Goal: Transaction & Acquisition: Purchase product/service

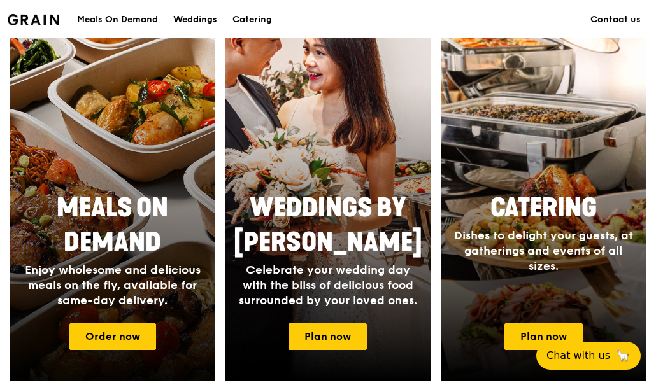
scroll to position [637, 0]
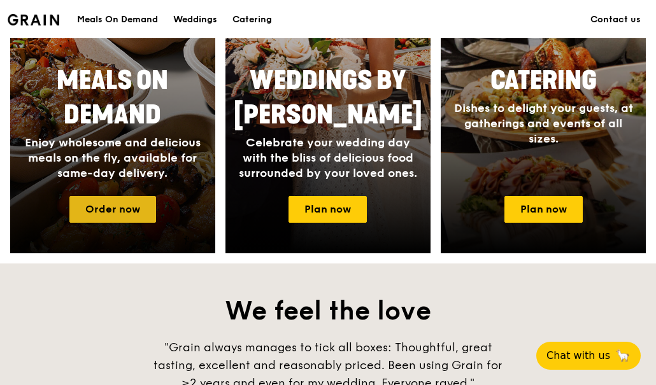
click at [125, 215] on link "Order now" at bounding box center [112, 209] width 87 height 27
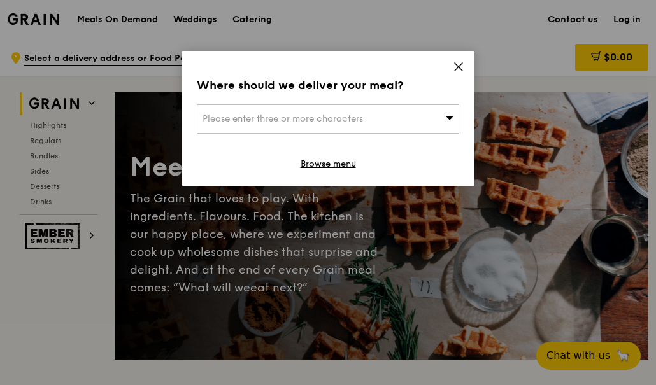
click at [296, 111] on div "Please enter three or more characters" at bounding box center [328, 118] width 262 height 29
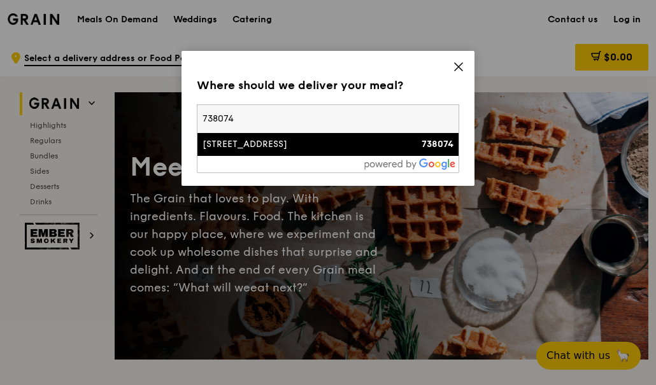
type input "738074"
click at [294, 143] on div "[STREET_ADDRESS]" at bounding box center [297, 144] width 189 height 13
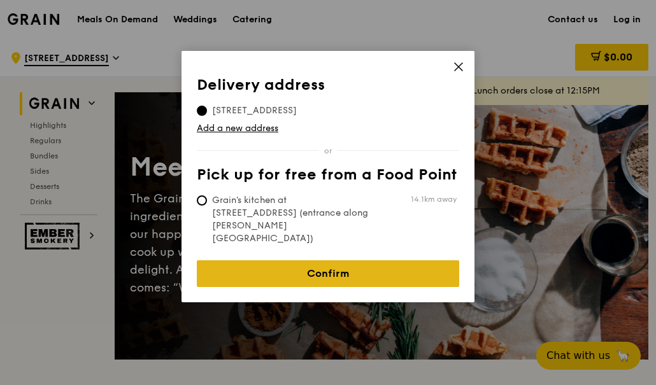
click at [285, 261] on link "Confirm" at bounding box center [328, 274] width 262 height 27
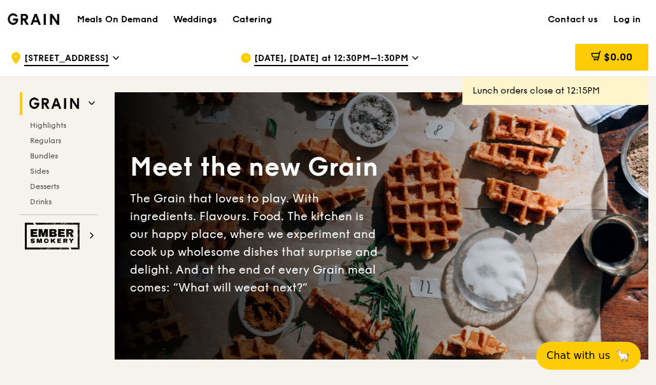
click at [366, 57] on span "[DATE], [DATE] at 12:30PM–1:30PM" at bounding box center [331, 59] width 154 height 14
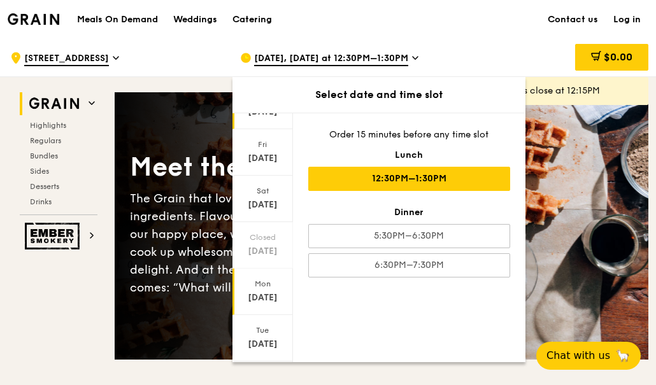
scroll to position [127, 0]
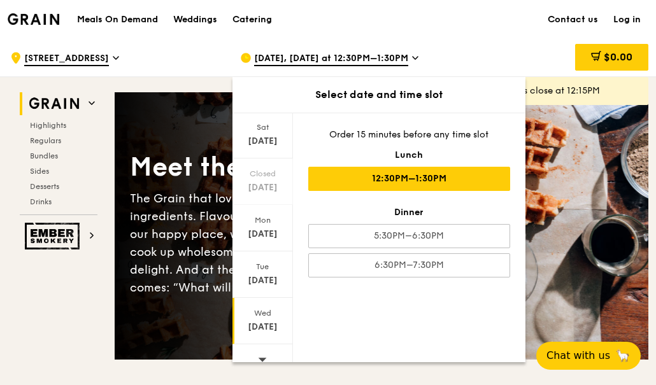
click at [264, 320] on div "[DATE]" at bounding box center [263, 321] width 61 height 47
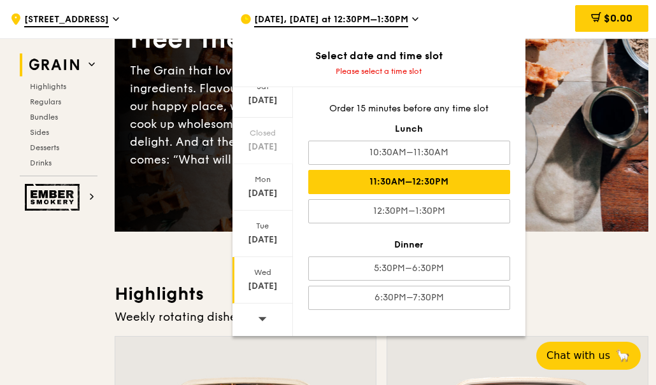
click at [461, 184] on div "11:30AM–12:30PM" at bounding box center [409, 182] width 202 height 24
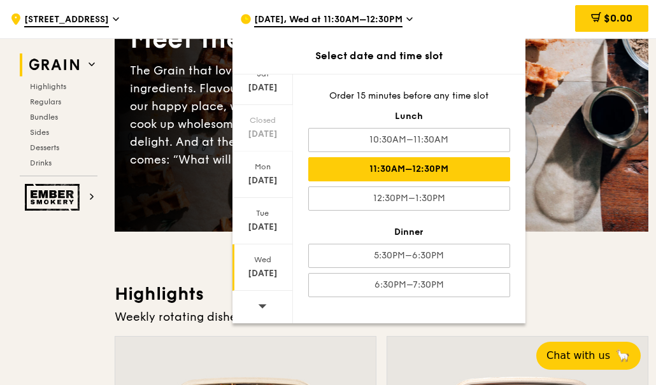
scroll to position [64, 0]
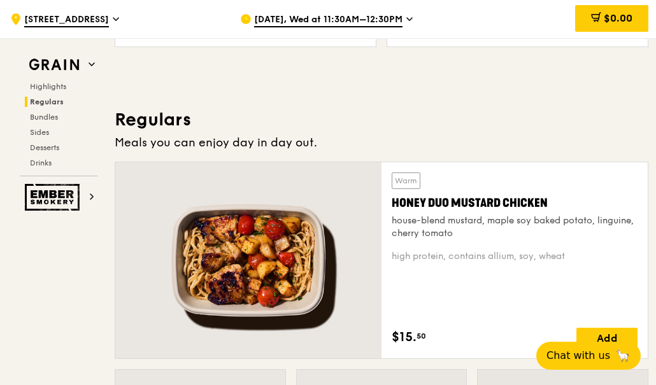
scroll to position [892, 0]
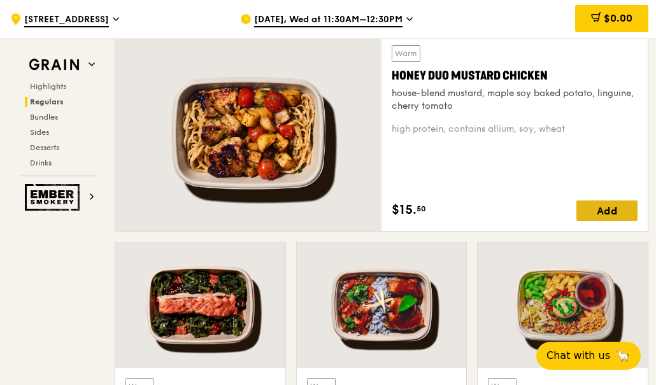
click at [624, 209] on div "Add" at bounding box center [607, 211] width 61 height 20
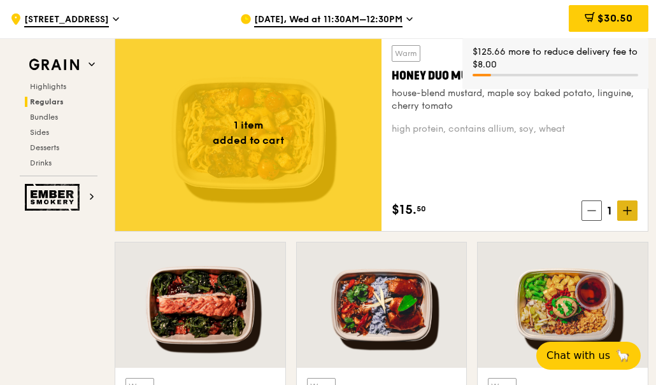
click at [622, 210] on span at bounding box center [627, 211] width 20 height 20
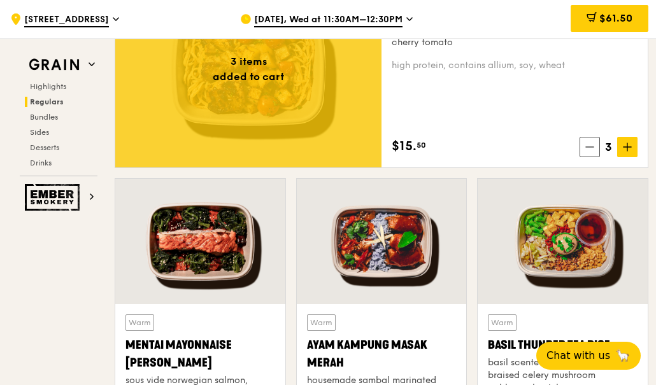
scroll to position [1083, 0]
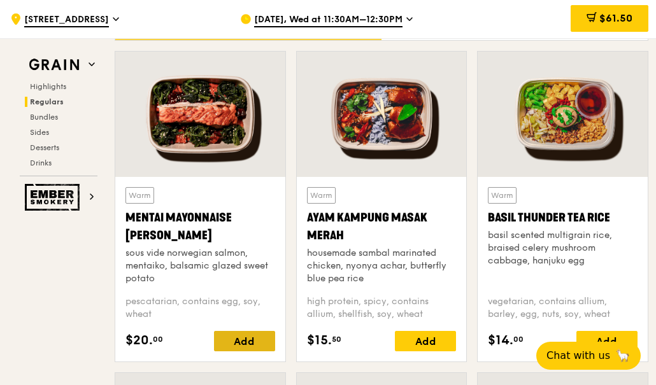
click at [236, 337] on div "Add" at bounding box center [244, 341] width 61 height 20
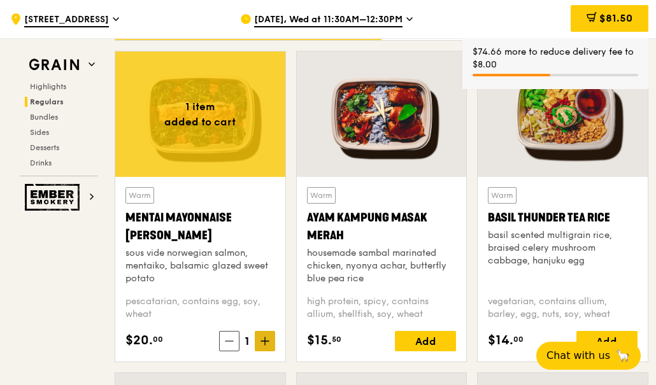
click at [264, 337] on icon at bounding box center [265, 341] width 9 height 9
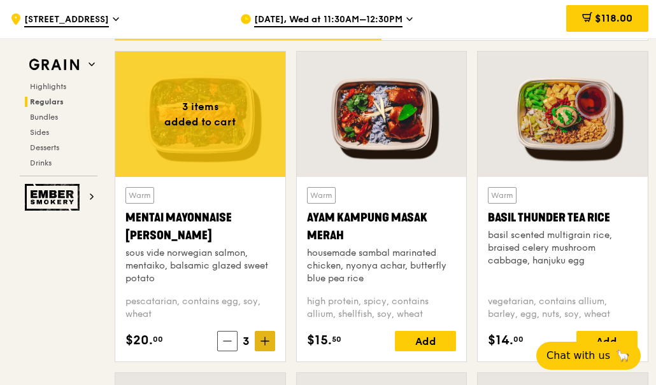
click at [268, 344] on icon at bounding box center [265, 341] width 9 height 9
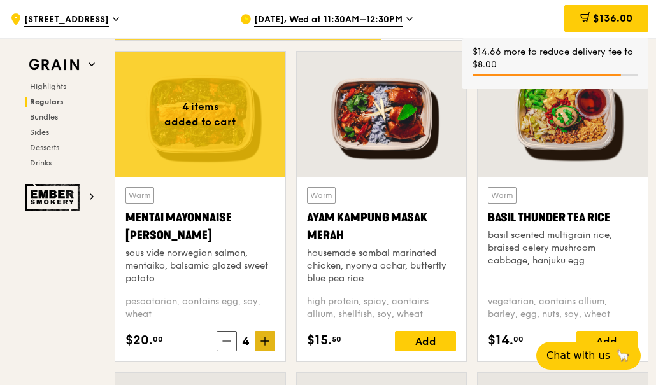
click at [268, 344] on icon at bounding box center [265, 341] width 9 height 9
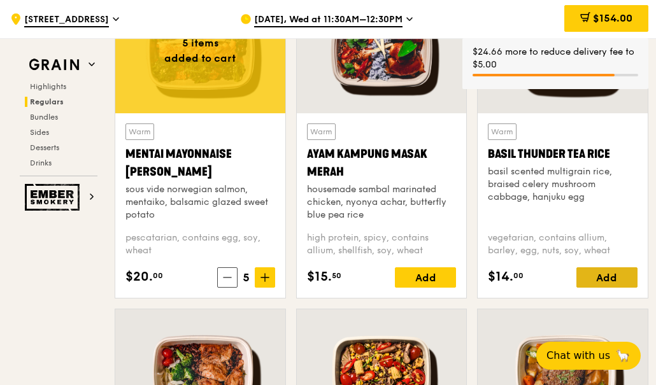
click at [610, 273] on div "Add" at bounding box center [607, 278] width 61 height 20
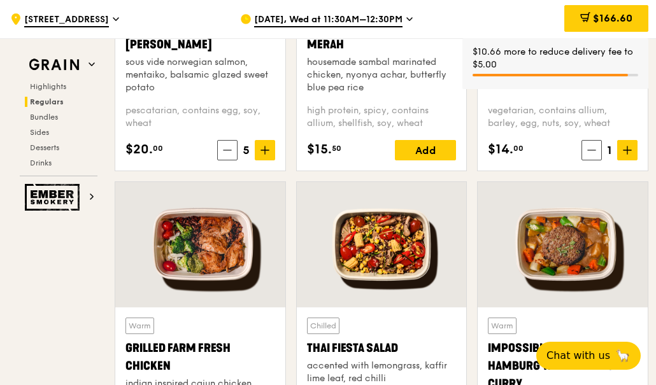
scroll to position [1402, 0]
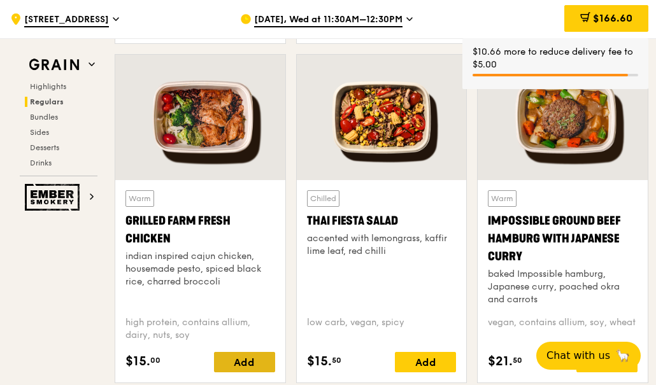
click at [252, 362] on div "Add" at bounding box center [244, 362] width 61 height 20
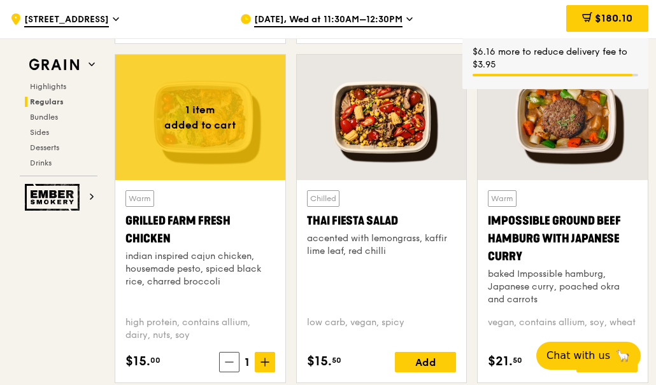
scroll to position [1529, 0]
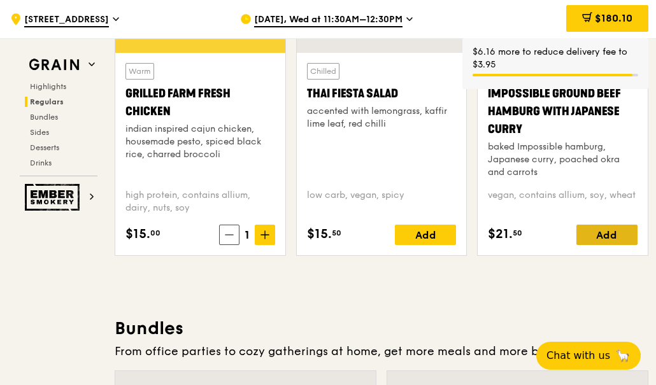
click at [610, 237] on div "Add" at bounding box center [607, 235] width 61 height 20
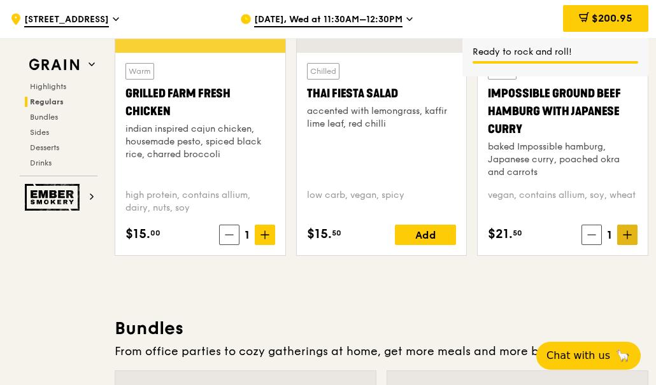
click at [625, 236] on icon at bounding box center [627, 235] width 9 height 9
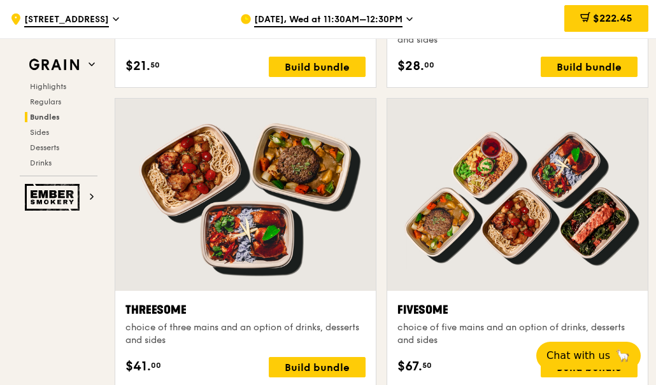
scroll to position [2166, 0]
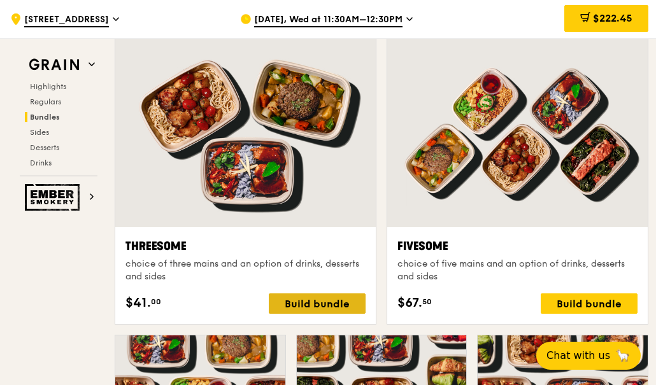
click at [322, 302] on div "Build bundle" at bounding box center [317, 304] width 97 height 20
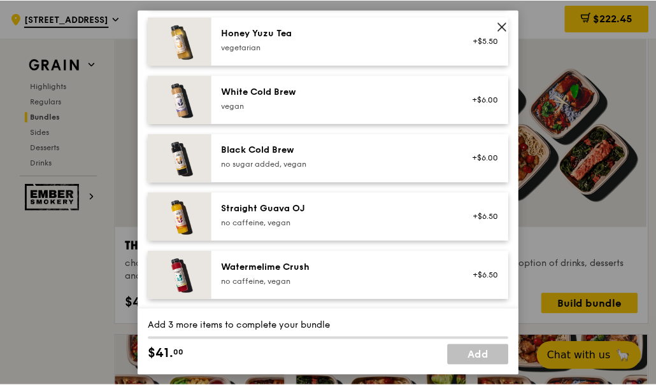
scroll to position [1283, 0]
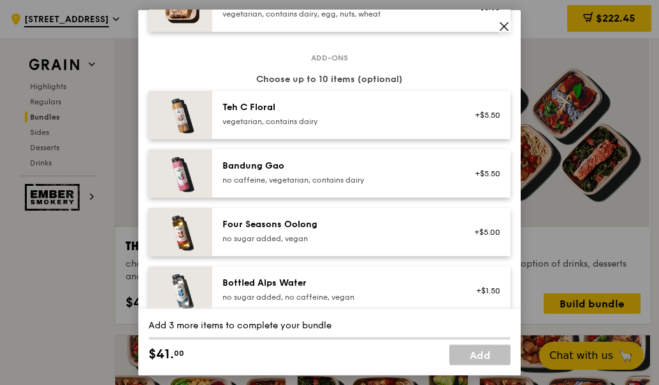
click at [501, 25] on icon at bounding box center [503, 25] width 11 height 11
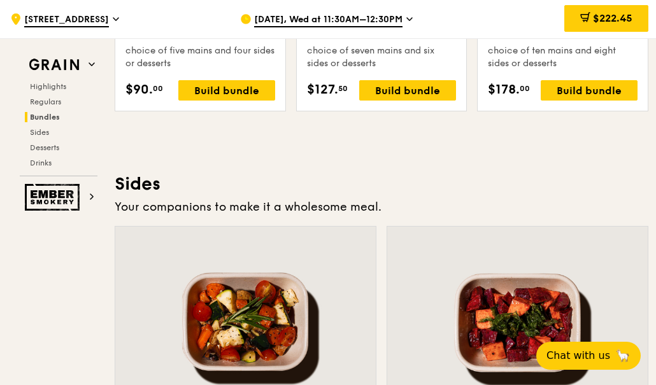
scroll to position [2486, 0]
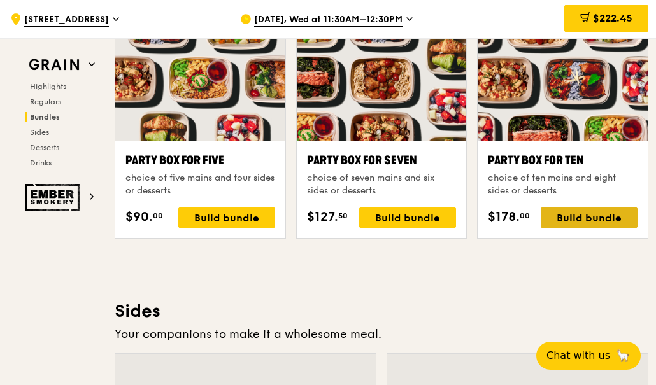
click at [568, 223] on div "Build bundle" at bounding box center [589, 218] width 97 height 20
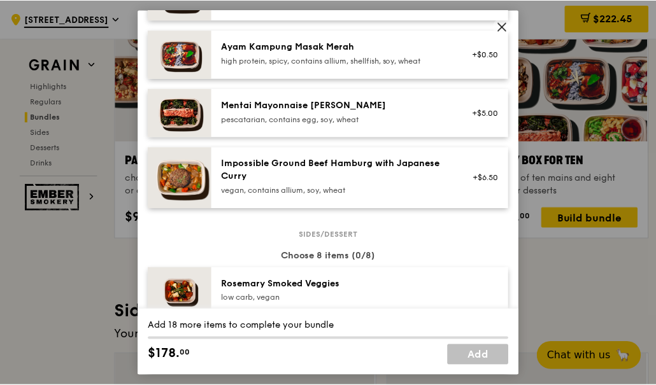
scroll to position [647, 0]
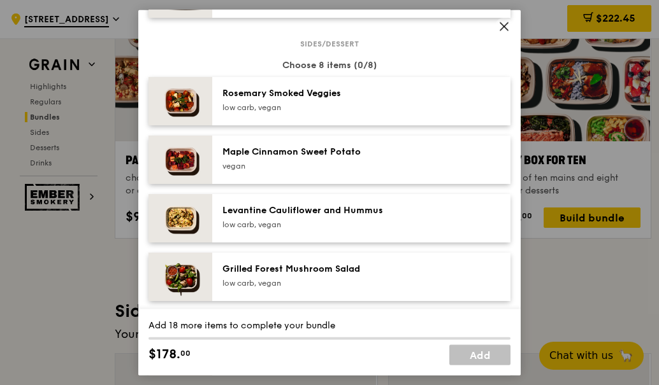
click at [508, 31] on icon at bounding box center [503, 25] width 11 height 11
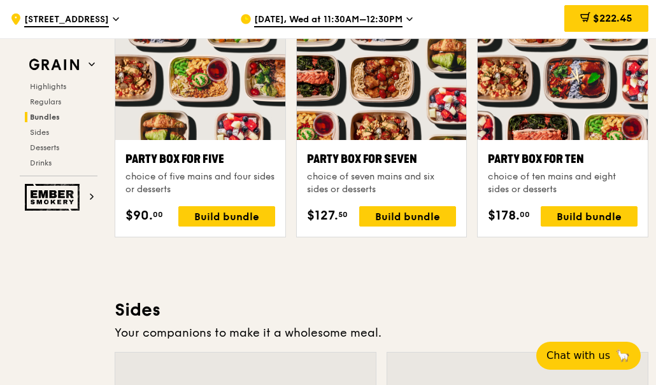
scroll to position [2423, 0]
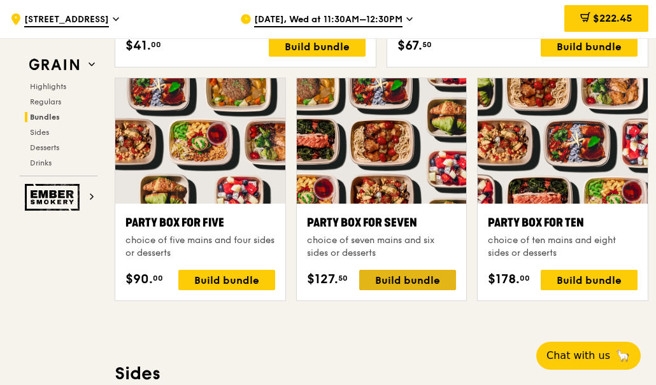
click at [405, 282] on div "Build bundle" at bounding box center [407, 280] width 97 height 20
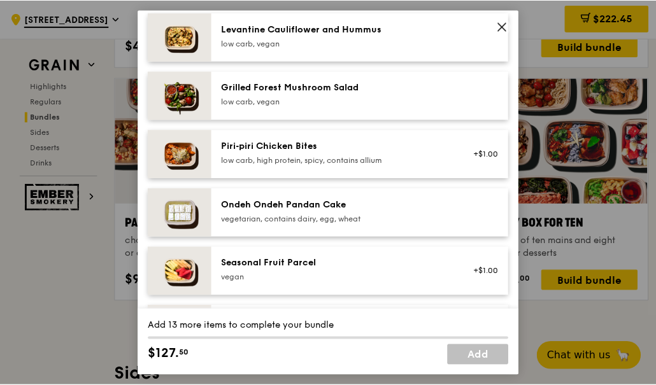
scroll to position [573, 0]
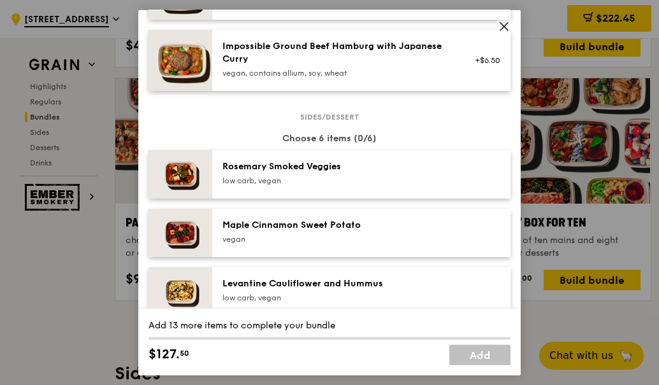
click at [502, 24] on icon at bounding box center [503, 25] width 11 height 11
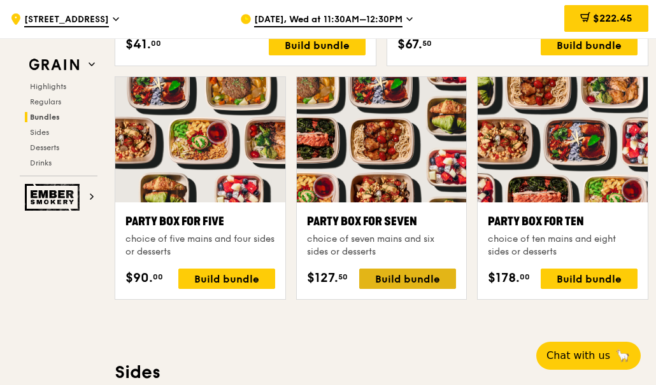
click at [417, 274] on div "Build bundle" at bounding box center [407, 279] width 97 height 20
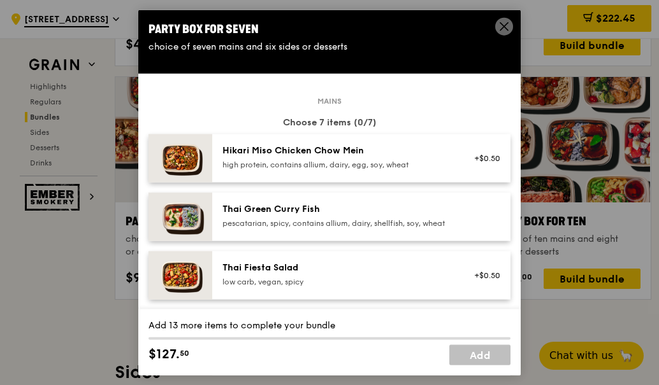
scroll to position [127, 0]
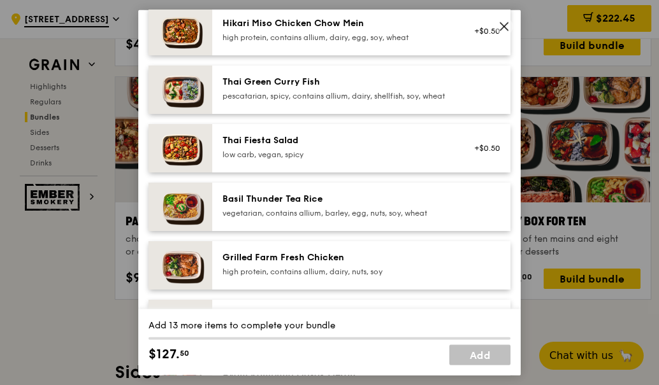
click at [365, 202] on div "Basil Thunder Tea Rice vegetarian, contains allium, barley, egg, nuts, soy, whe…" at bounding box center [361, 206] width 298 height 48
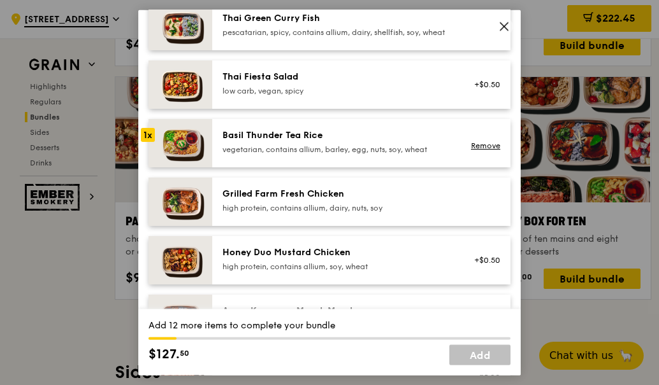
click at [320, 213] on div "high protein, contains allium, dairy, nuts, soy" at bounding box center [336, 208] width 229 height 10
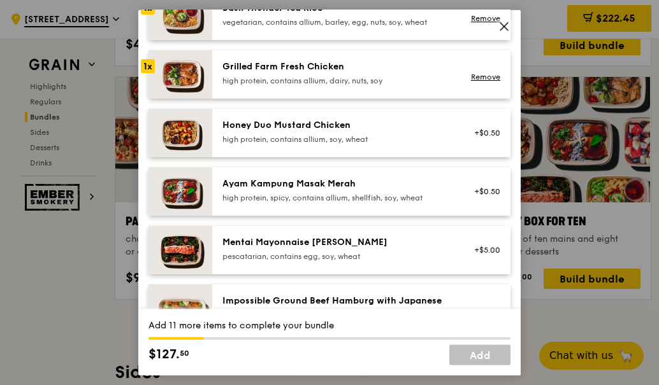
click at [344, 131] on div "Honey Duo Mustard Chicken" at bounding box center [336, 124] width 229 height 13
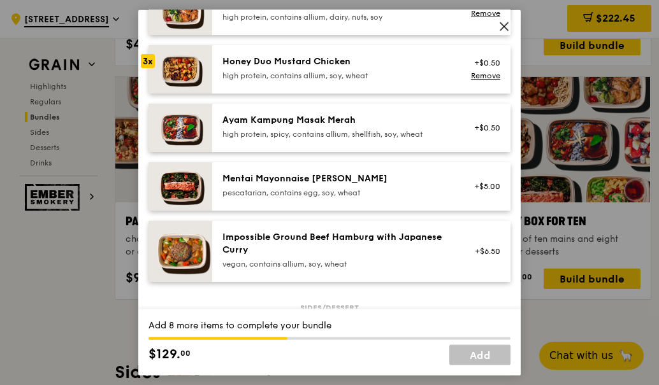
scroll to position [446, 0]
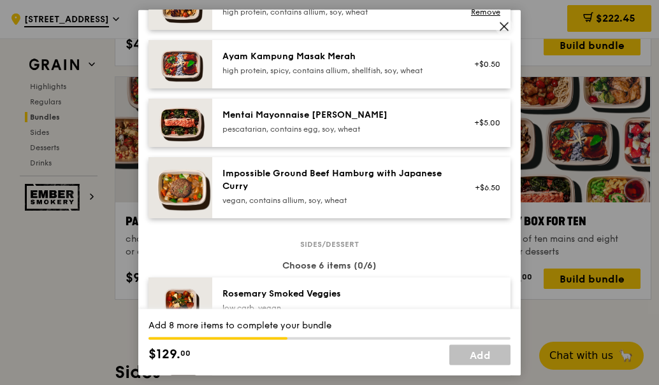
click at [304, 192] on div "Impossible Ground Beef Hamburg with Japanese Curry" at bounding box center [336, 179] width 229 height 25
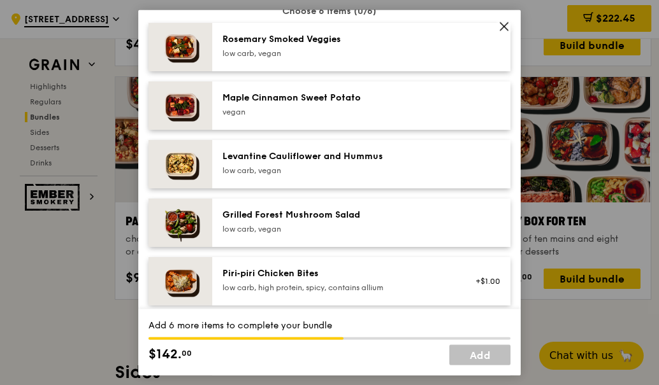
scroll to position [764, 0]
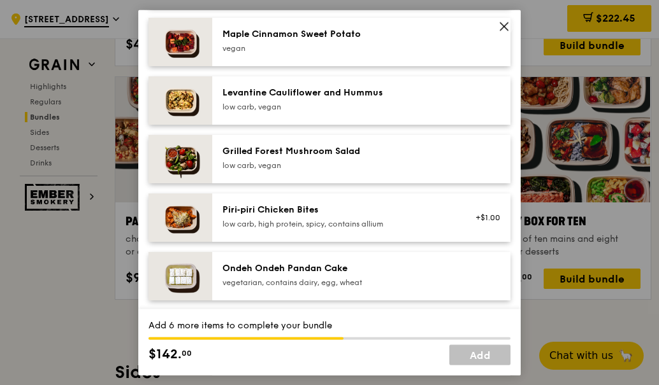
click at [364, 216] on div "Piri‑piri Chicken Bites" at bounding box center [336, 209] width 229 height 13
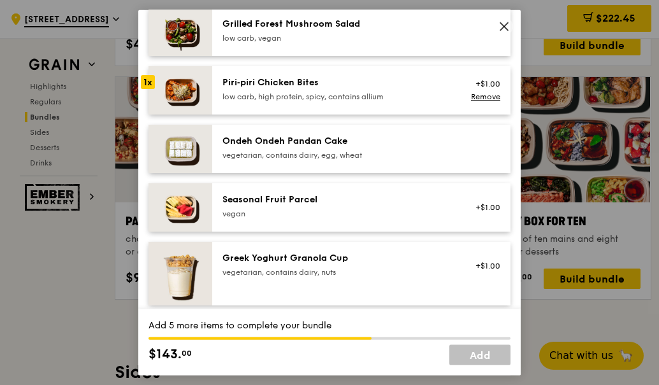
click at [355, 162] on div "Ondeh Ondeh Pandan Cake vegetarian, contains dairy, egg, wheat" at bounding box center [337, 148] width 244 height 28
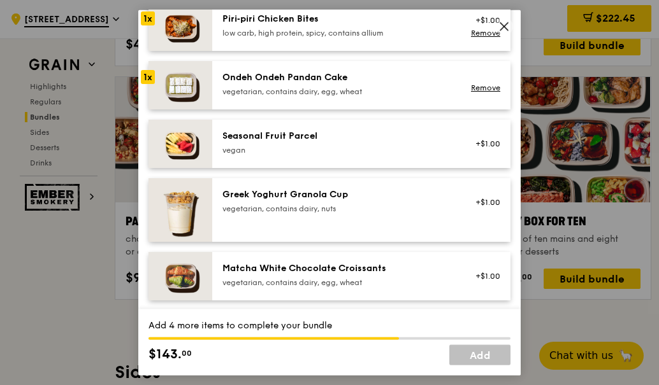
scroll to position [1019, 0]
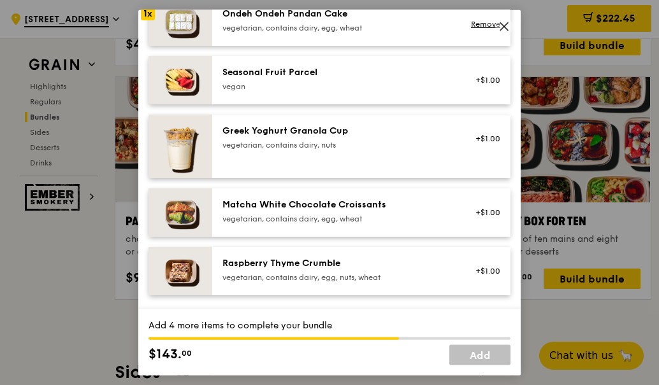
click at [321, 266] on div "Raspberry Thyme Crumble vegetarian, contains dairy, egg, nuts, wheat +$1.00" at bounding box center [361, 271] width 298 height 48
click at [324, 265] on div "Raspberry Thyme Crumble vegetarian, contains dairy, egg, nuts, wheat +$1.00 Rem…" at bounding box center [361, 271] width 298 height 48
click at [340, 224] on div "vegetarian, contains dairy, egg, wheat" at bounding box center [336, 218] width 229 height 10
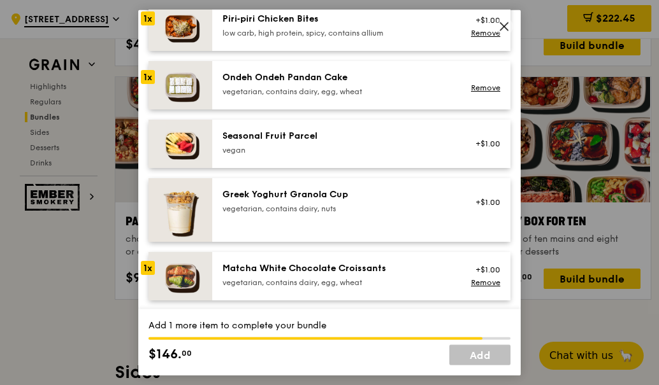
scroll to position [892, 0]
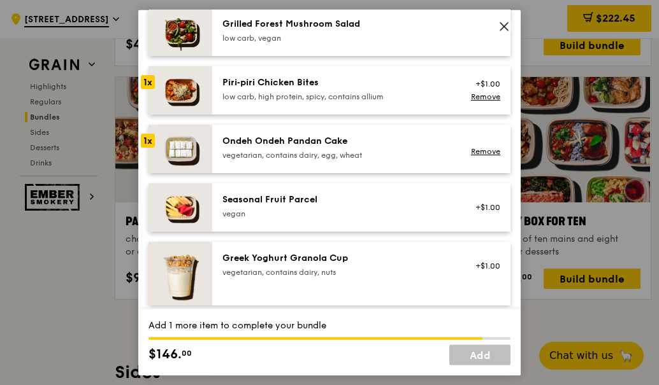
click at [345, 89] on div "Piri‑piri Chicken Bites" at bounding box center [336, 82] width 229 height 13
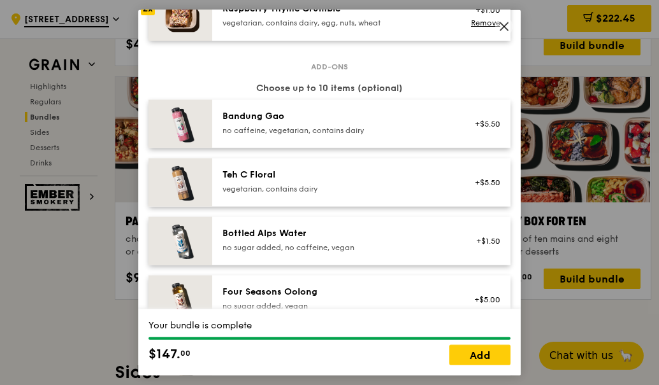
scroll to position [1338, 0]
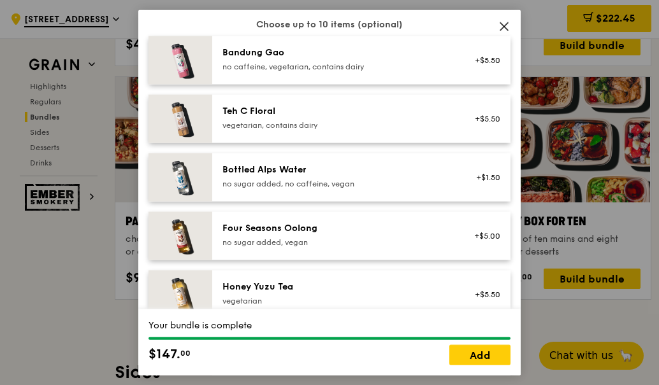
click at [303, 117] on div "Teh C Floral" at bounding box center [336, 110] width 229 height 13
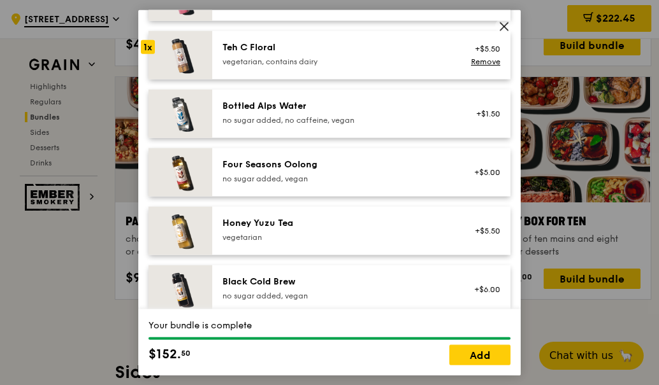
click at [305, 183] on div "no sugar added, vegan" at bounding box center [336, 178] width 229 height 10
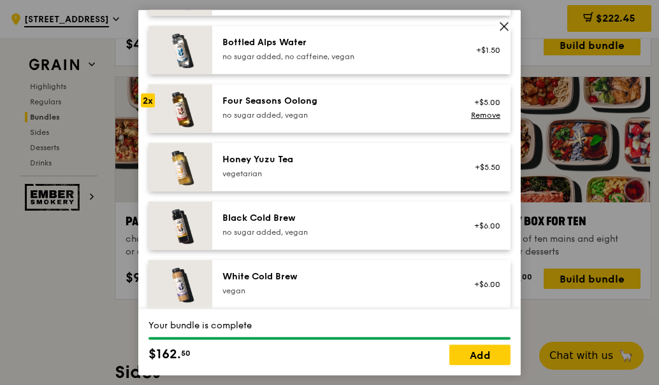
click at [305, 178] on div "vegetarian" at bounding box center [336, 173] width 229 height 10
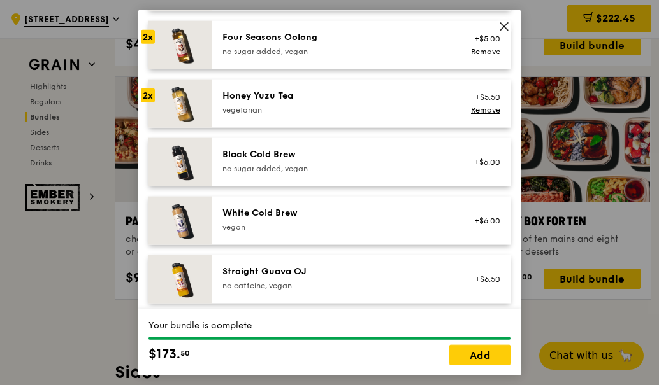
click at [310, 219] on div "White Cold Brew" at bounding box center [336, 212] width 229 height 13
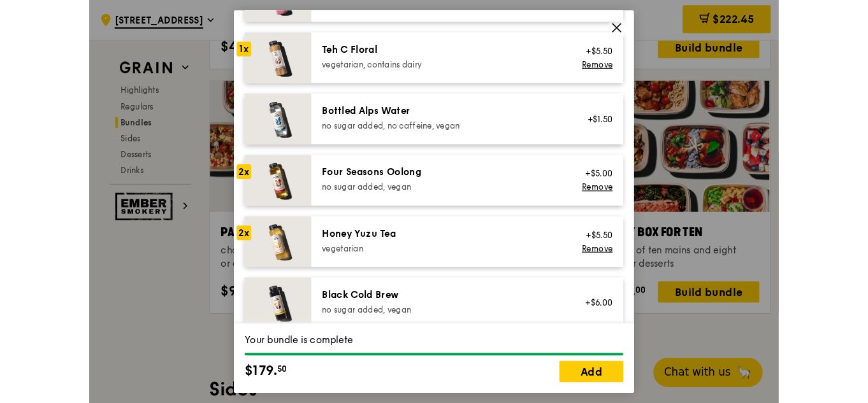
scroll to position [1602, 0]
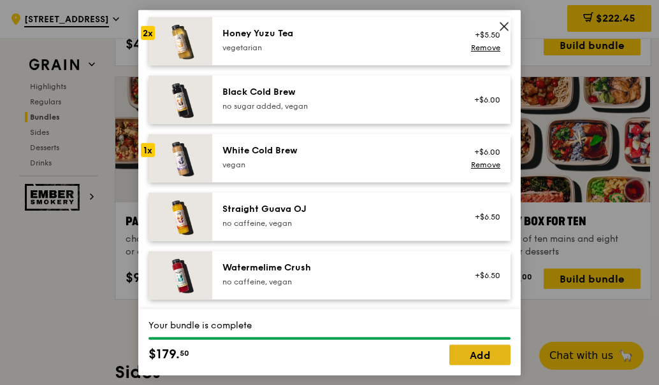
click at [458, 356] on link "Add" at bounding box center [479, 355] width 61 height 20
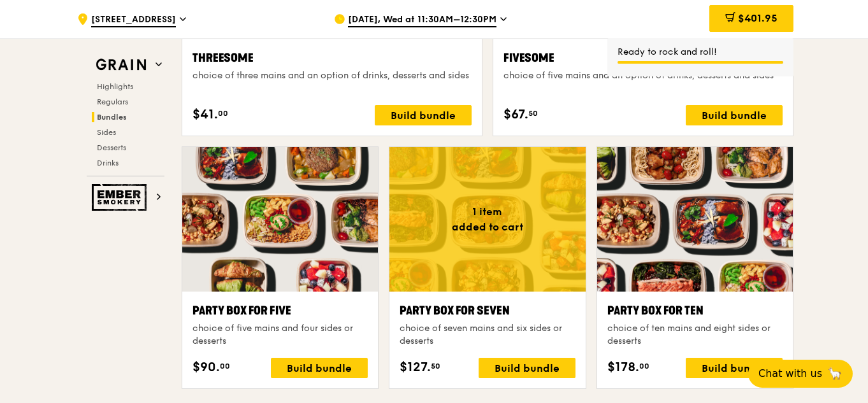
scroll to position [2469, 0]
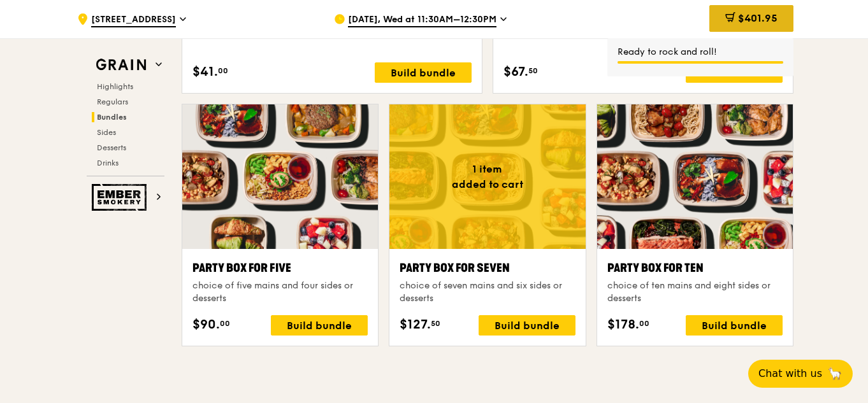
click at [742, 21] on span "$401.95" at bounding box center [757, 18] width 39 height 12
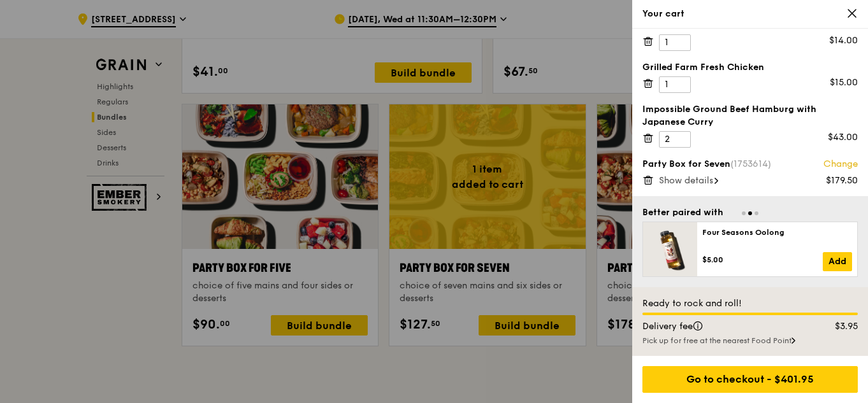
scroll to position [0, 0]
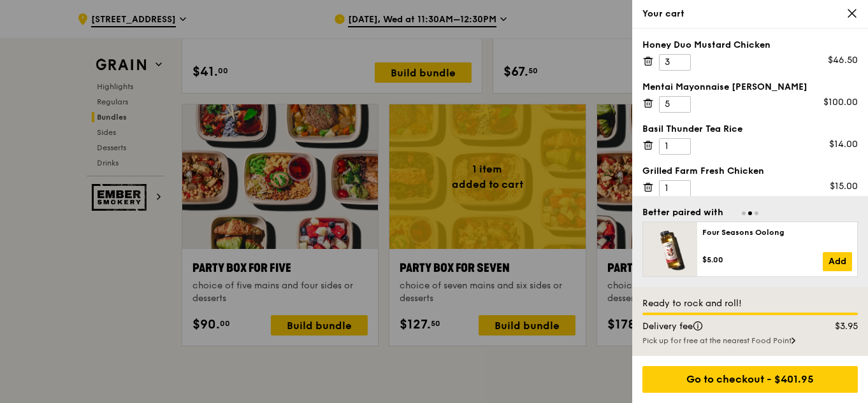
click at [646, 60] on icon at bounding box center [647, 60] width 11 height 11
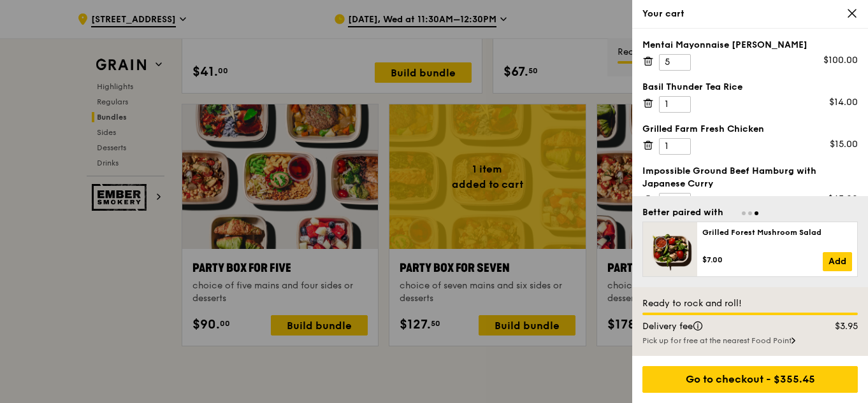
click at [645, 102] on icon at bounding box center [648, 104] width 6 height 6
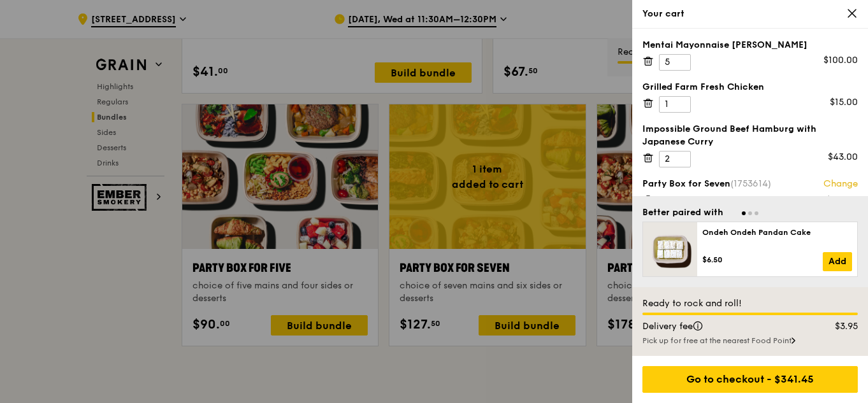
click at [647, 102] on icon at bounding box center [647, 102] width 11 height 11
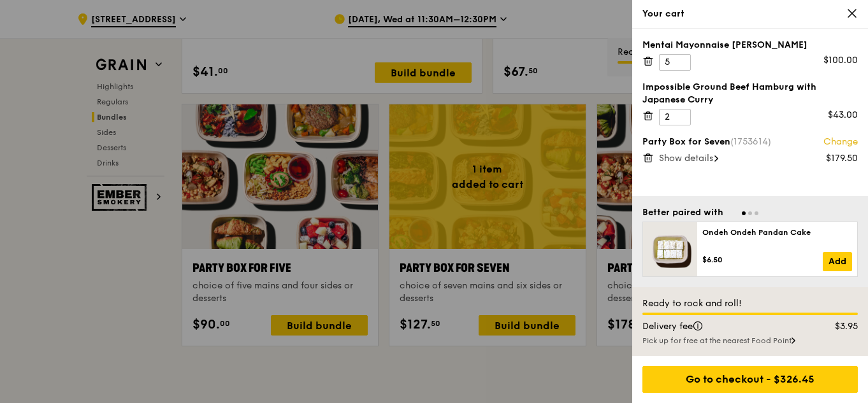
click at [645, 116] on icon at bounding box center [648, 116] width 6 height 6
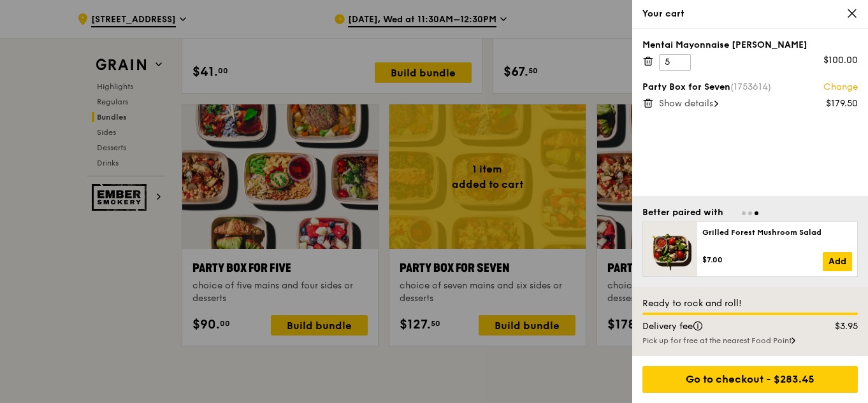
click at [709, 106] on span "Show details" at bounding box center [686, 103] width 54 height 11
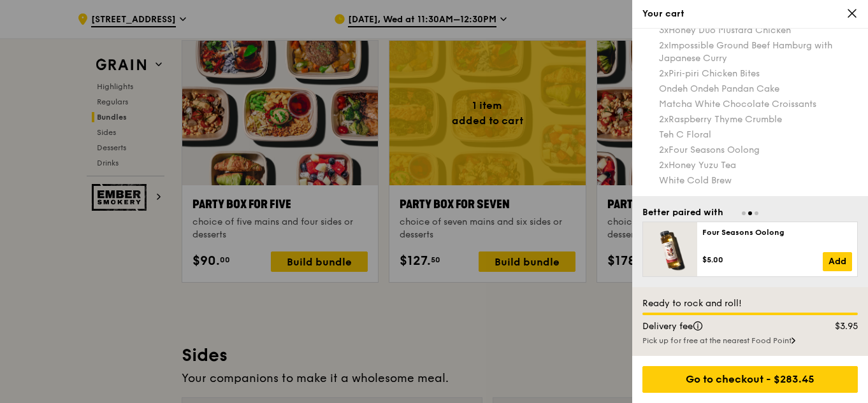
scroll to position [2596, 0]
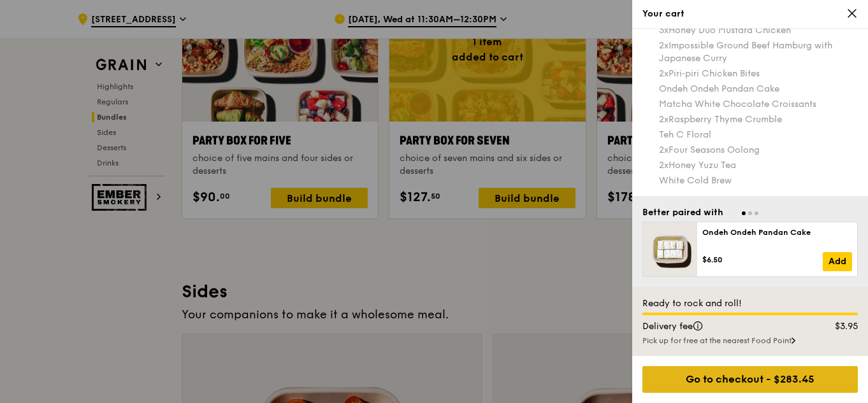
click at [778, 380] on div "Go to checkout - $283.45" at bounding box center [749, 379] width 215 height 27
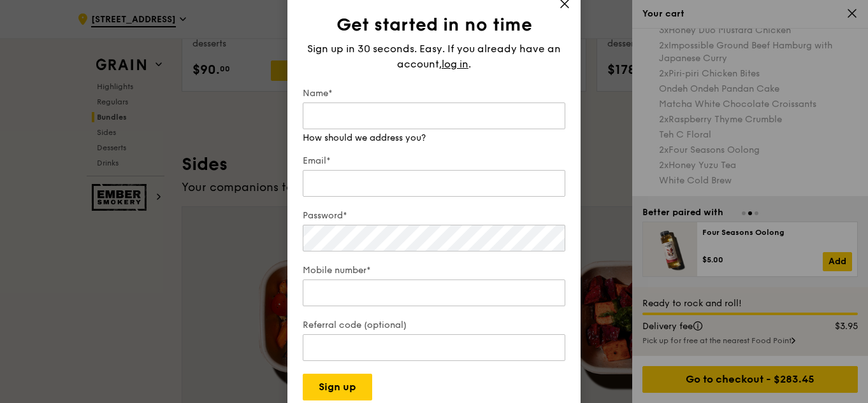
scroll to position [2660, 0]
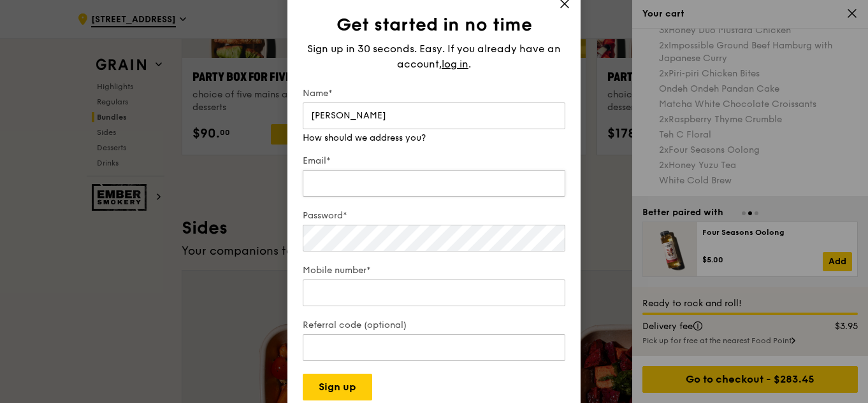
type input "[PERSON_NAME]"
click at [380, 187] on div "Email*" at bounding box center [434, 177] width 262 height 45
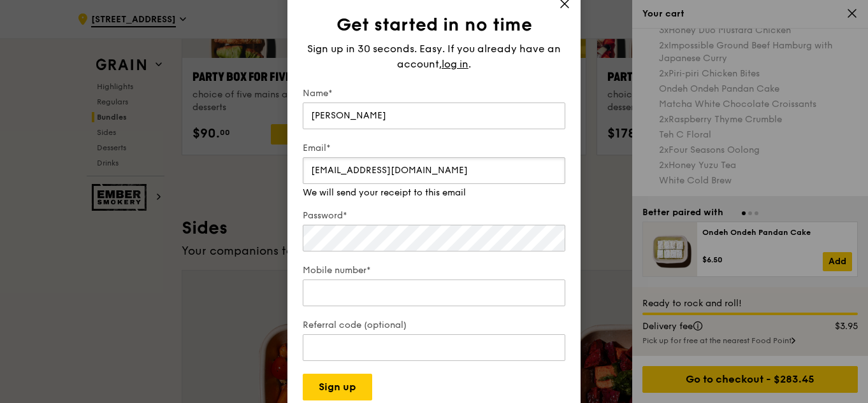
type input "[EMAIL_ADDRESS][DOMAIN_NAME]"
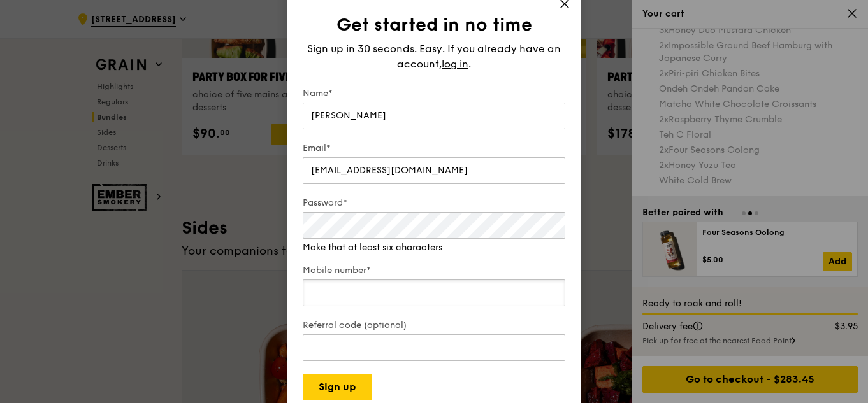
click at [373, 292] on input "Mobile number*" at bounding box center [434, 293] width 262 height 27
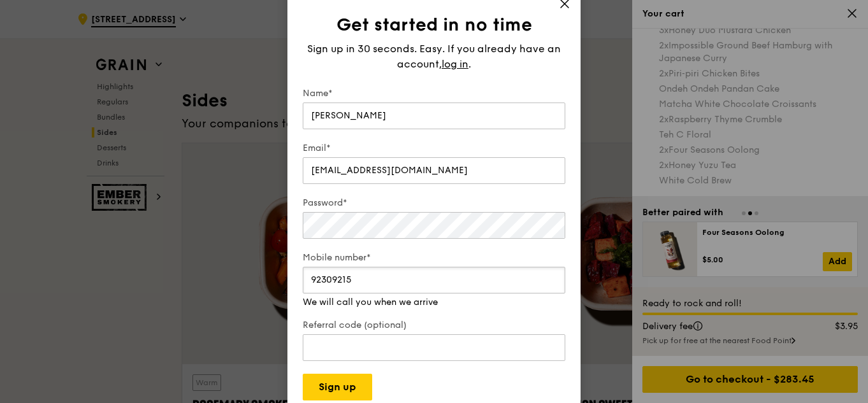
scroll to position [2851, 0]
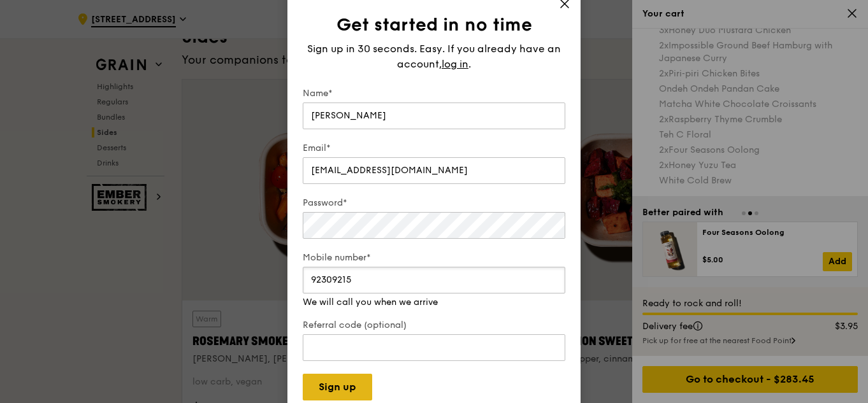
type input "92309215"
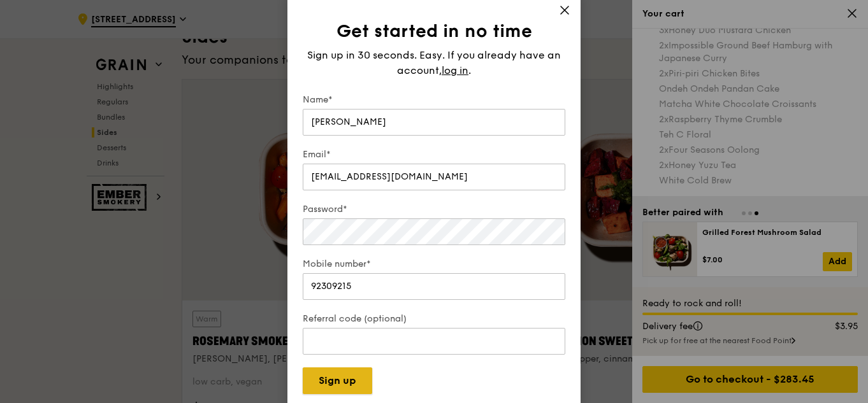
click at [354, 378] on button "Sign up" at bounding box center [337, 381] width 69 height 27
